Goal: Task Accomplishment & Management: Manage account settings

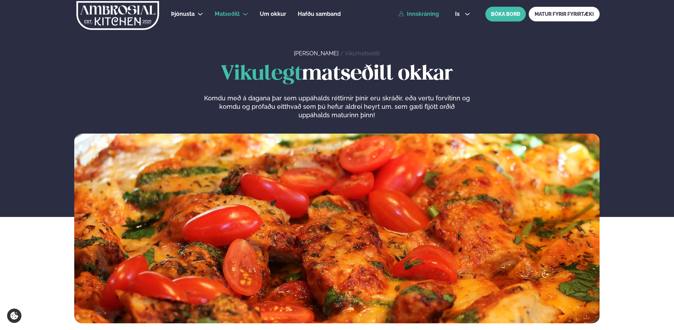
click at [433, 15] on link "Innskráning" at bounding box center [418, 14] width 40 height 6
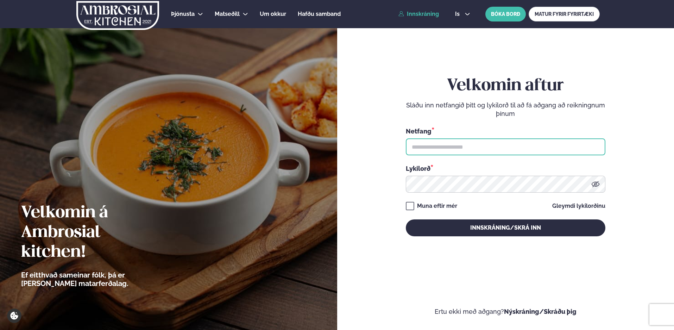
type input "**********"
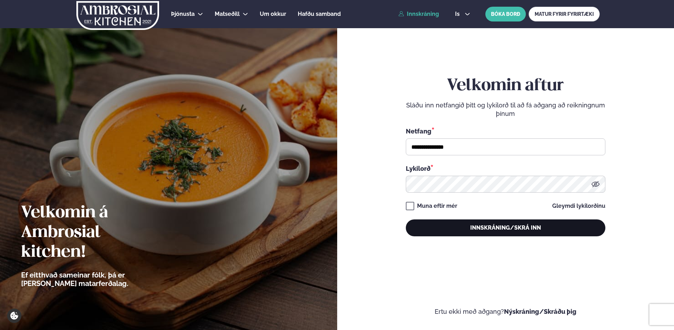
click at [439, 225] on button "Innskráning/Skrá inn" at bounding box center [506, 227] width 200 height 17
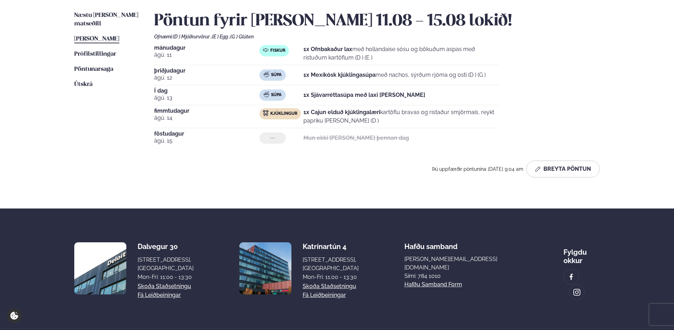
scroll to position [176, 0]
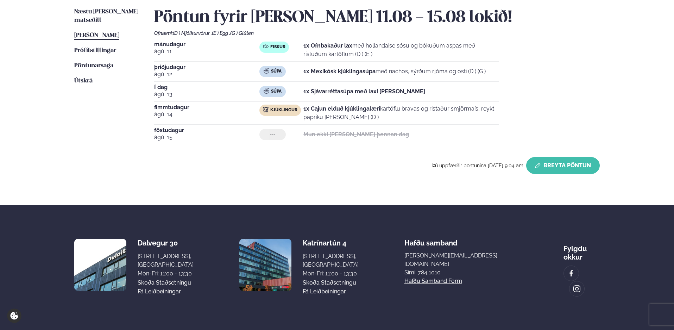
click at [544, 165] on button "Breyta Pöntun" at bounding box center [563, 165] width 74 height 17
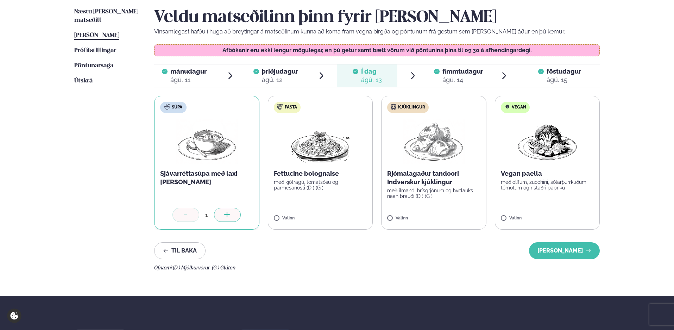
click at [284, 157] on label "Pasta Fettucine bolognaise með kjötragú, tómatsósu og parmesanosti (D ) (G ) Va…" at bounding box center [320, 163] width 105 height 134
click at [298, 212] on icon at bounding box center [299, 214] width 7 height 7
click at [387, 142] on label "Kjúklingur Rjómalagaður tandoori Indverskur kjúklingur með ilmandi hrísgrjónum …" at bounding box center [433, 163] width 105 height 134
click at [413, 218] on icon at bounding box center [412, 214] width 7 height 7
click at [183, 215] on icon at bounding box center [185, 214] width 7 height 7
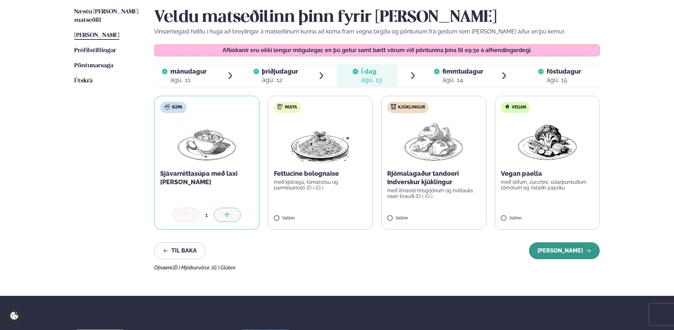
click at [545, 253] on button "[PERSON_NAME]" at bounding box center [564, 250] width 71 height 17
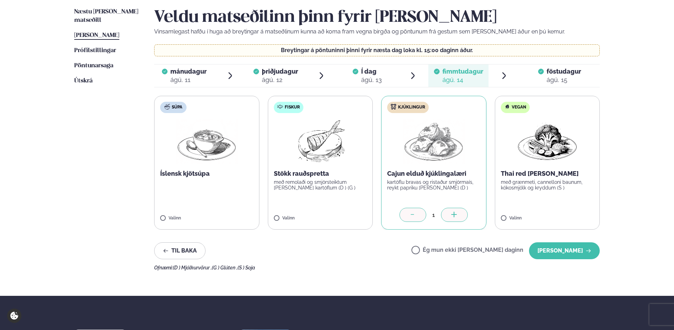
click at [399, 159] on label "Kjúklingur Cajun elduð kjúklingalæri kartöflu bravas og ristaður smjörmaís, rey…" at bounding box center [433, 163] width 105 height 134
click at [412, 210] on div at bounding box center [412, 215] width 27 height 14
click at [566, 248] on button "[PERSON_NAME]" at bounding box center [564, 250] width 71 height 17
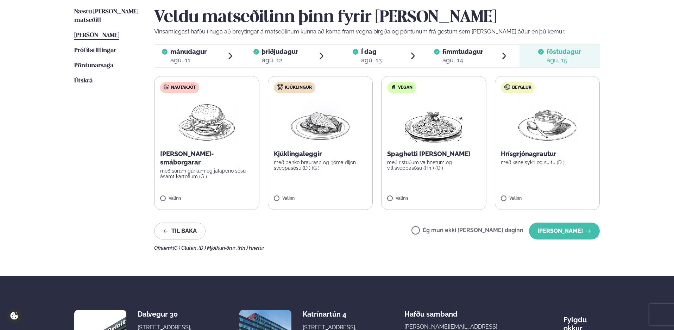
click at [376, 60] on div "ágú. 13" at bounding box center [371, 60] width 21 height 8
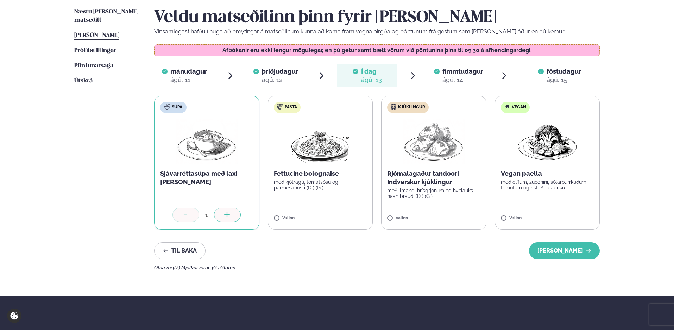
click at [451, 76] on div "ágú. 14" at bounding box center [462, 80] width 41 height 8
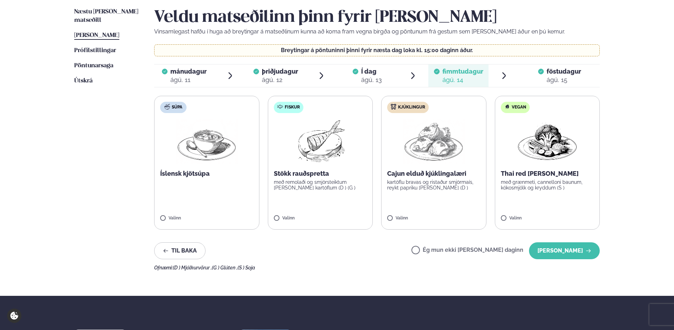
click at [210, 76] on span "mánudagur mán. [DATE]" at bounding box center [184, 75] width 61 height 23
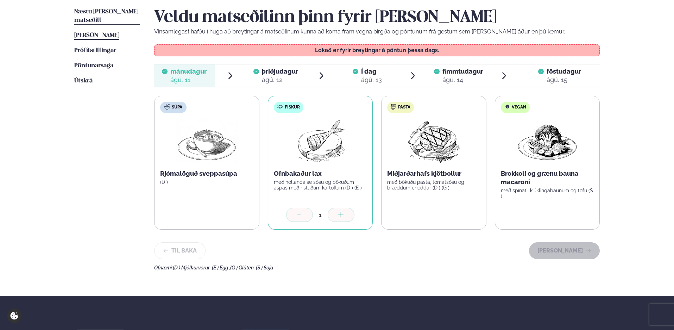
click at [115, 13] on span "Næstu [PERSON_NAME] matseðill" at bounding box center [106, 16] width 64 height 14
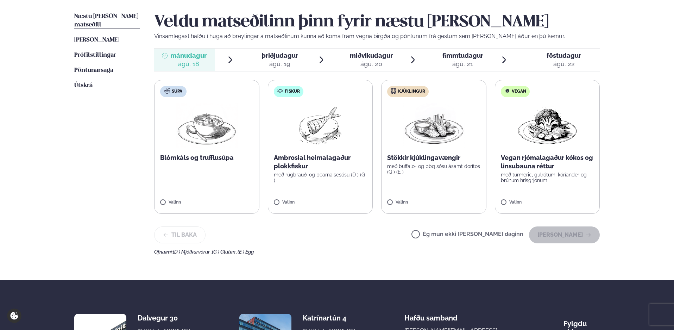
scroll to position [211, 0]
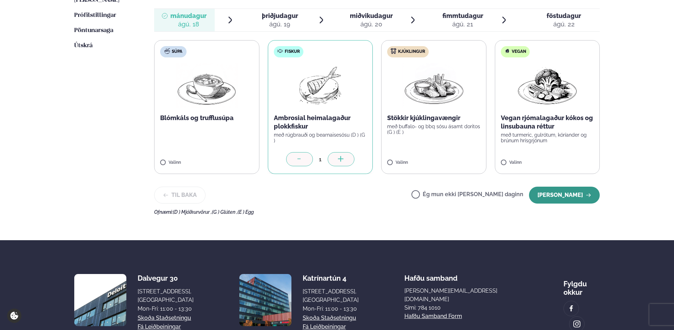
click at [555, 197] on button "[PERSON_NAME]" at bounding box center [564, 194] width 71 height 17
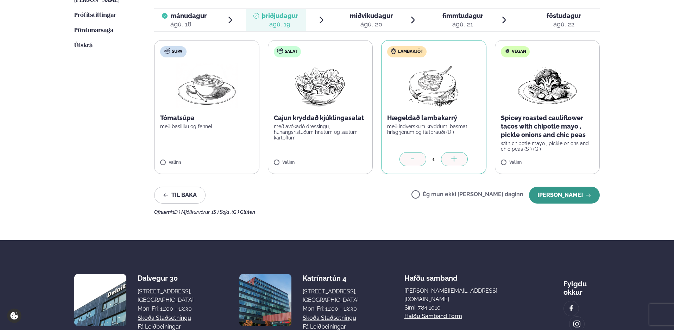
click at [568, 192] on button "[PERSON_NAME]" at bounding box center [564, 194] width 71 height 17
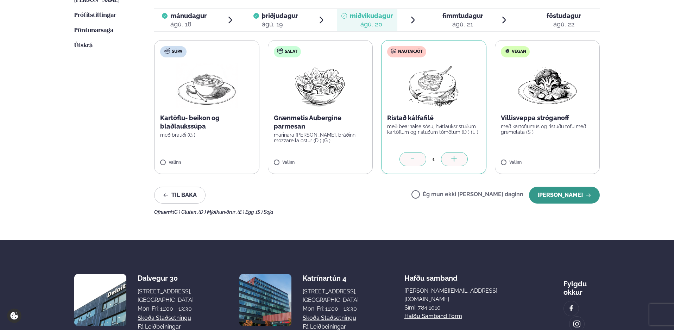
click at [545, 190] on button "[PERSON_NAME]" at bounding box center [564, 194] width 71 height 17
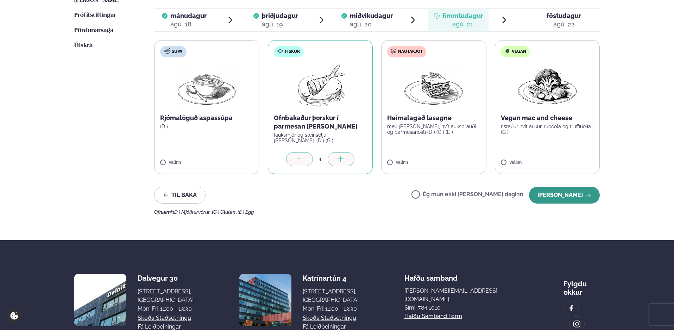
click at [563, 196] on button "[PERSON_NAME]" at bounding box center [564, 194] width 71 height 17
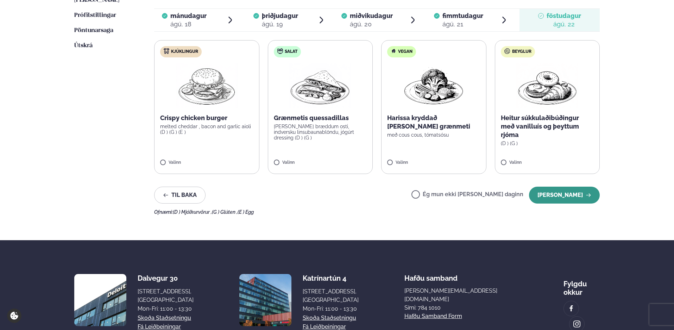
click at [564, 196] on button "[PERSON_NAME]" at bounding box center [564, 194] width 71 height 17
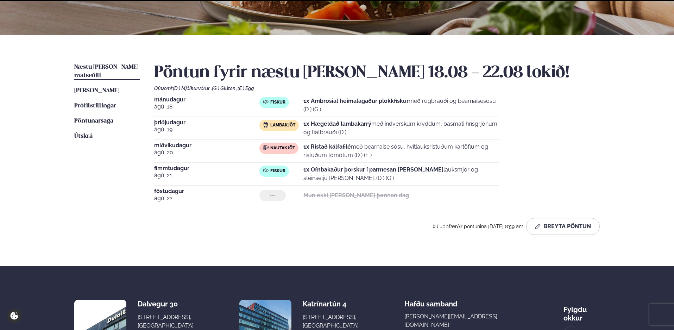
scroll to position [199, 0]
